Goal: Task Accomplishment & Management: Manage account settings

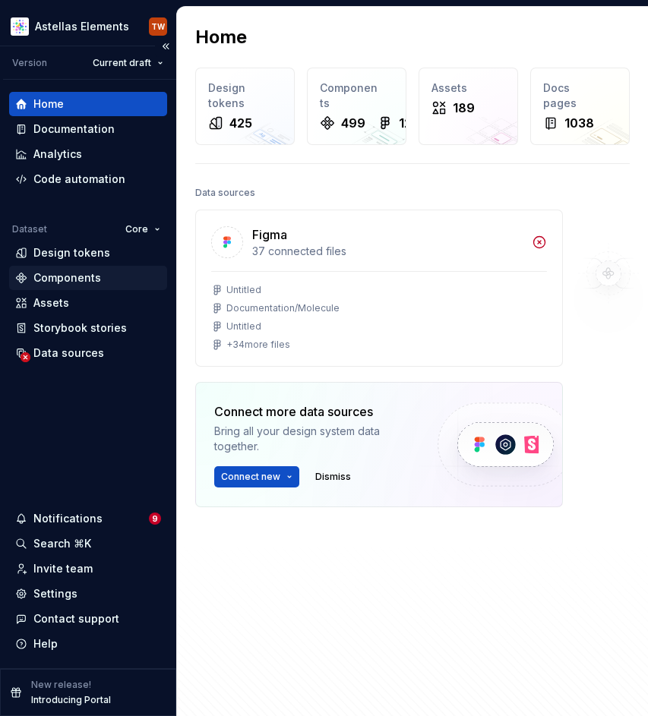
click at [65, 267] on div "Components" at bounding box center [88, 278] width 158 height 24
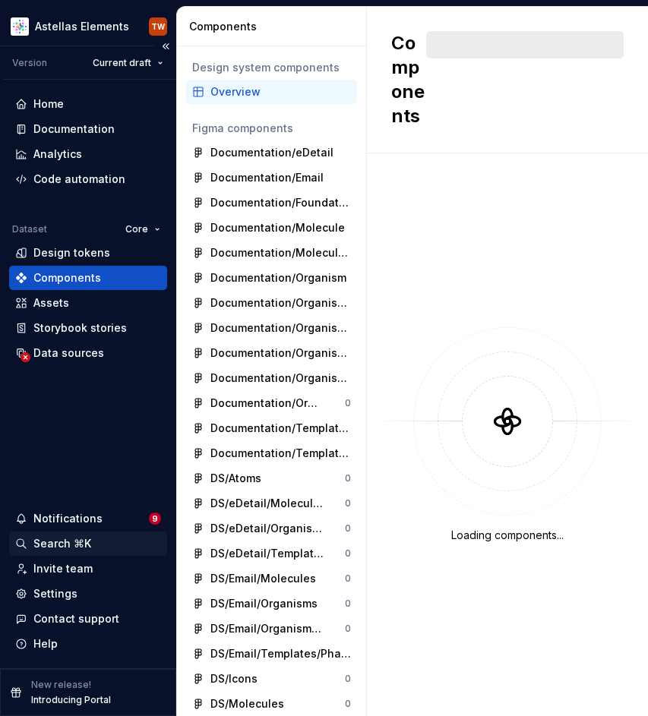
click at [54, 546] on div "Search ⌘K" at bounding box center [62, 543] width 58 height 15
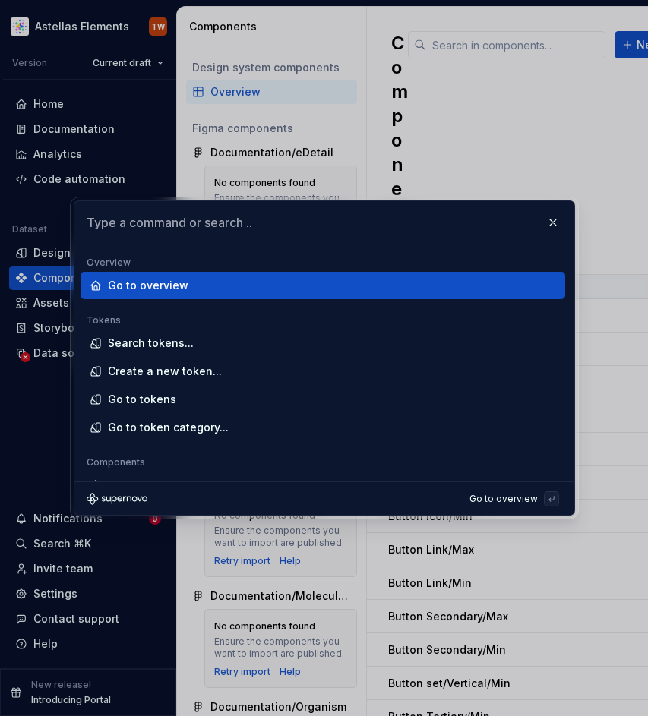
click at [568, 223] on input "text" at bounding box center [324, 222] width 500 height 43
click at [560, 223] on button "button" at bounding box center [552, 222] width 21 height 21
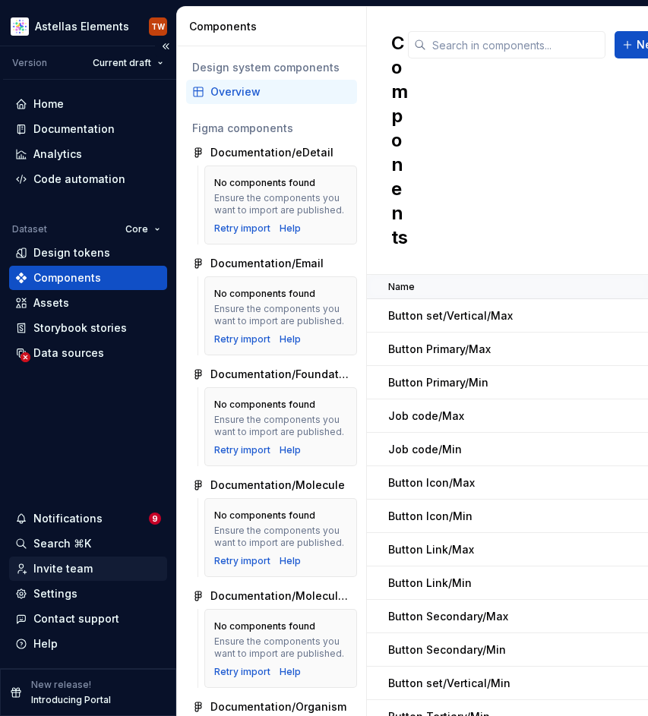
click at [57, 566] on div "Invite team" at bounding box center [62, 568] width 59 height 15
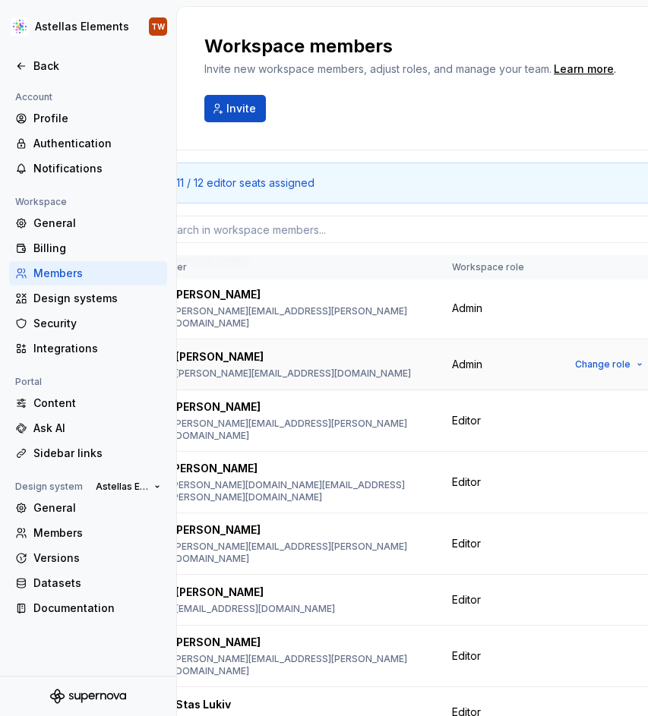
scroll to position [119, 0]
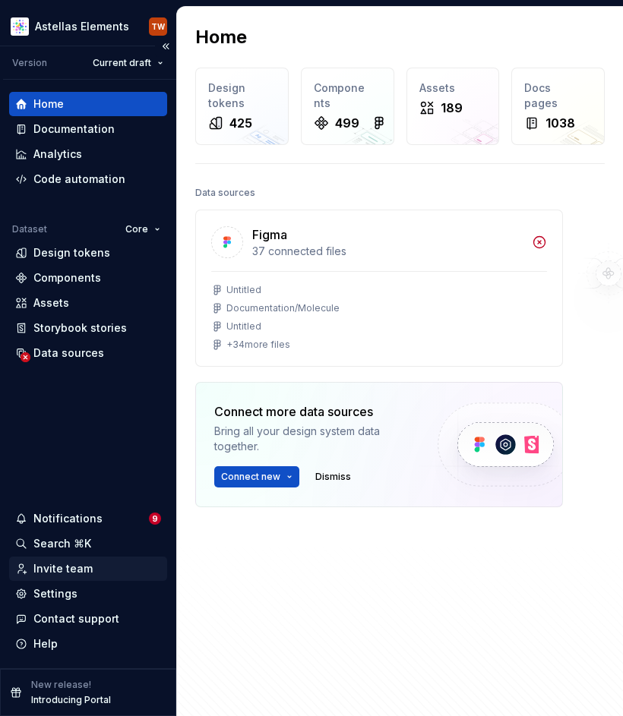
click at [81, 565] on div "Invite team" at bounding box center [62, 568] width 59 height 15
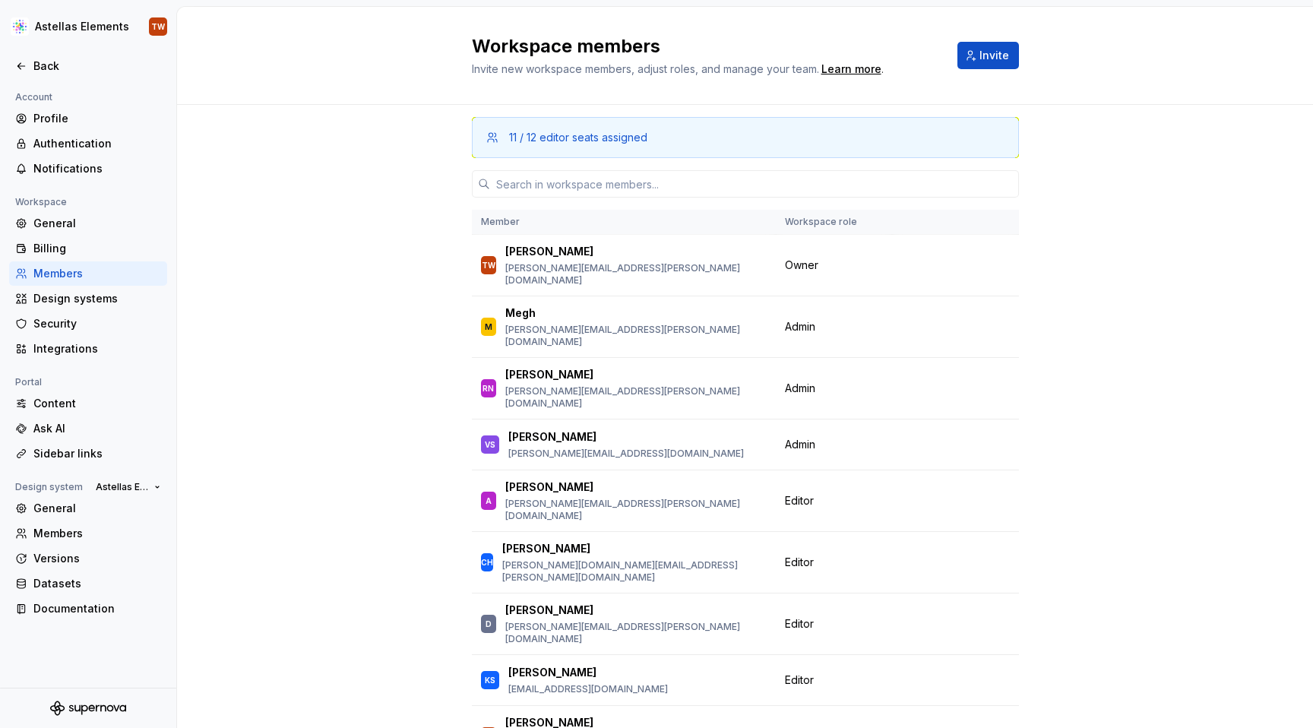
click at [541, 134] on div "11 / 12 editor seats assigned" at bounding box center [578, 137] width 138 height 15
click at [523, 186] on input "text" at bounding box center [754, 183] width 529 height 27
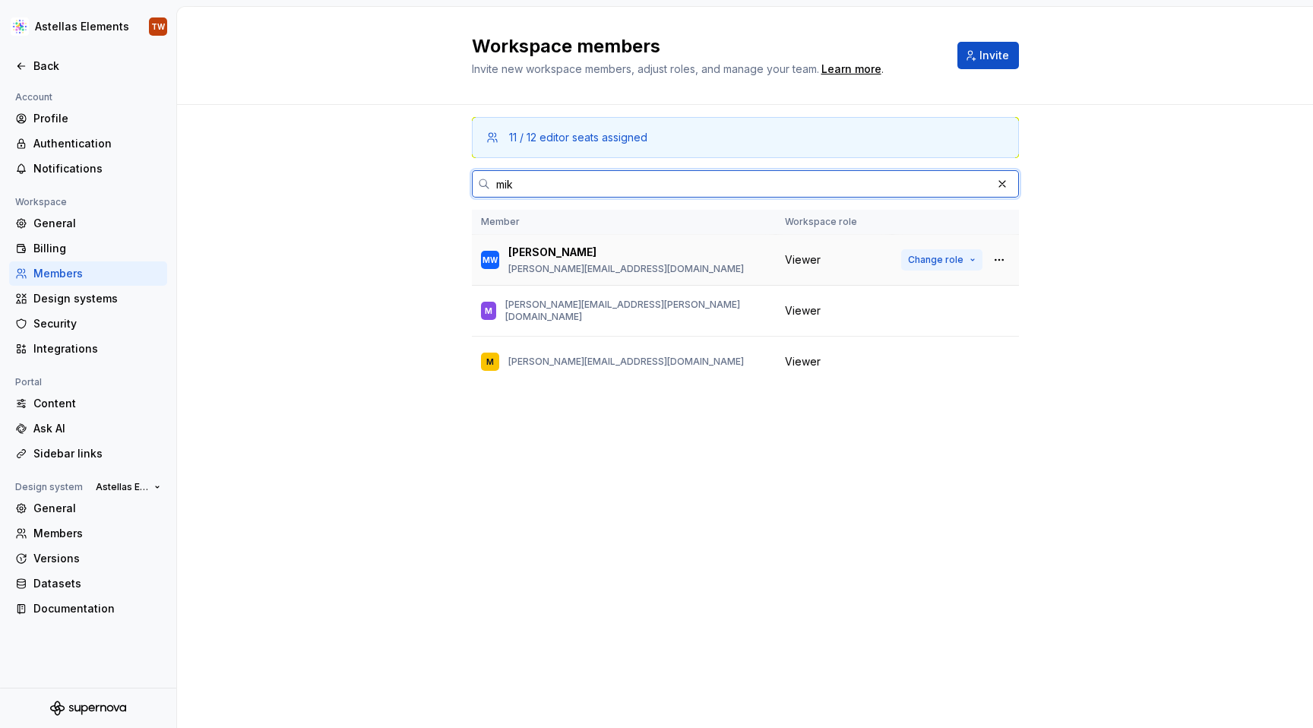
type input "mik"
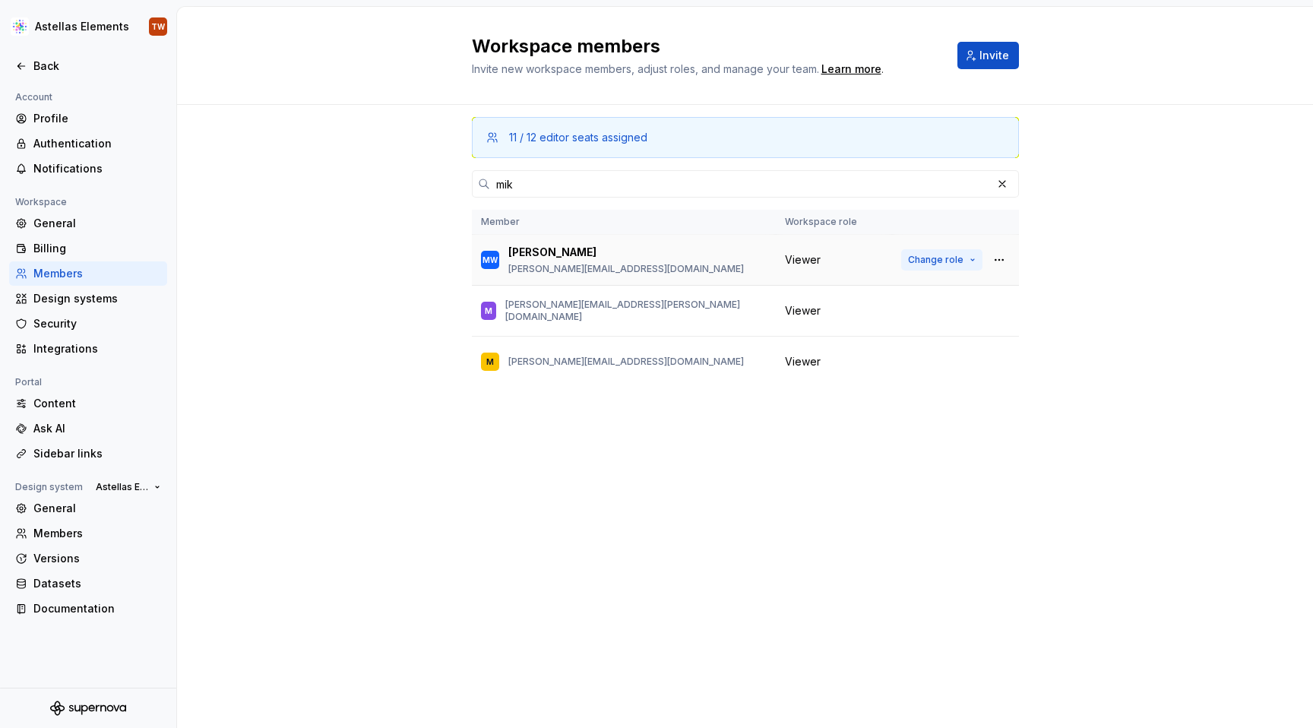
click at [622, 265] on span "Change role" at bounding box center [935, 260] width 55 height 12
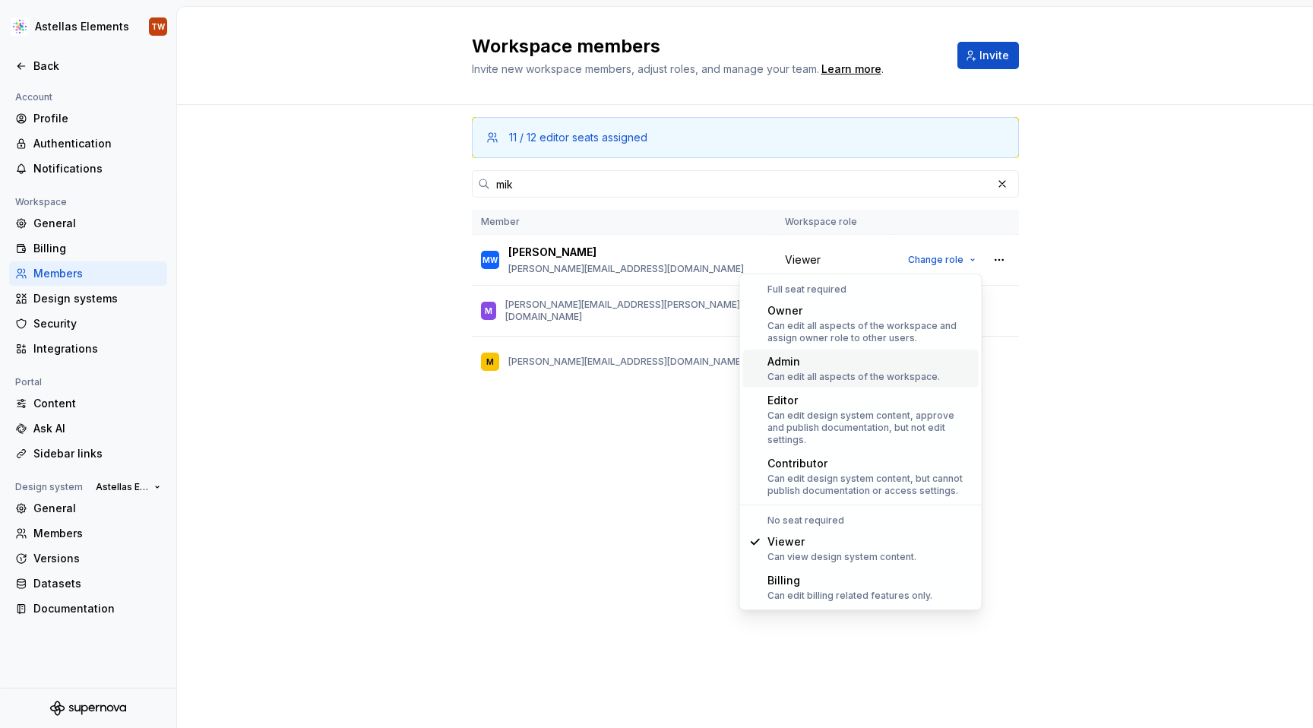
click at [622, 358] on div "Admin" at bounding box center [853, 361] width 172 height 15
